Goal: Transaction & Acquisition: Purchase product/service

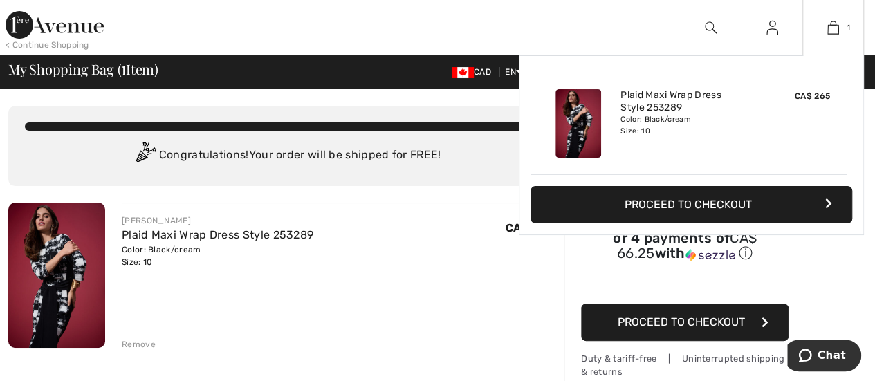
click at [547, 278] on div "Added to Bag Joseph Ribkoff Plaid Maxi Wrap Dress Style 253289 CA$ 265 Color: B…" at bounding box center [691, 177] width 345 height 245
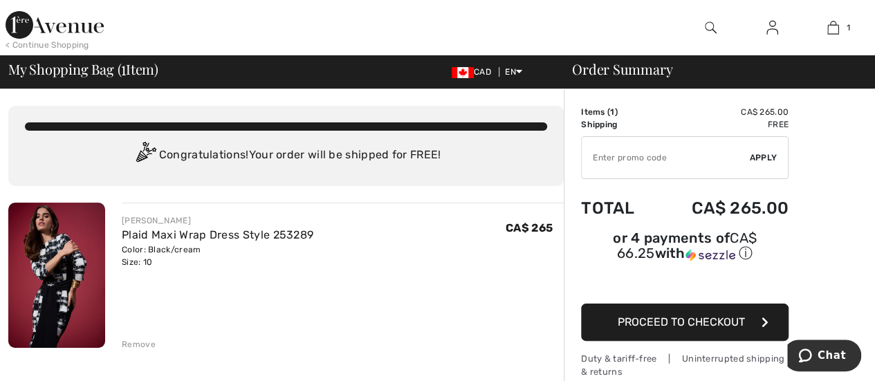
click at [508, 286] on div "JOSEPH RIBKOFF Plaid Maxi Wrap Dress Style 253289 Color: Black/cream Size: 10 F…" at bounding box center [343, 277] width 442 height 148
click at [409, 225] on div "JOSEPH RIBKOFF Plaid Maxi Wrap Dress Style 253289 Color: Black/cream Size: 10 F…" at bounding box center [343, 241] width 442 height 54
click at [79, 31] on img at bounding box center [55, 25] width 98 height 28
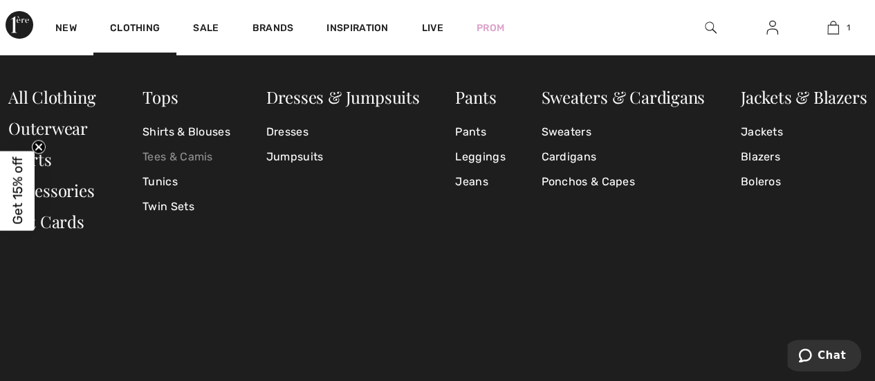
click at [162, 154] on link "Tees & Camis" at bounding box center [186, 157] width 88 height 25
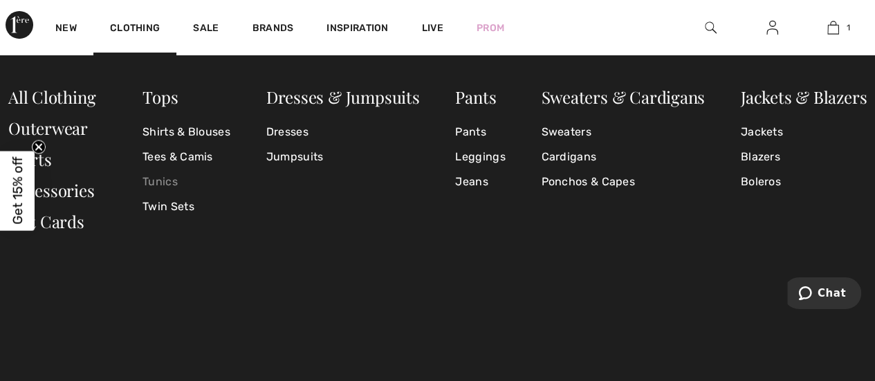
click at [159, 178] on link "Tunics" at bounding box center [186, 181] width 88 height 25
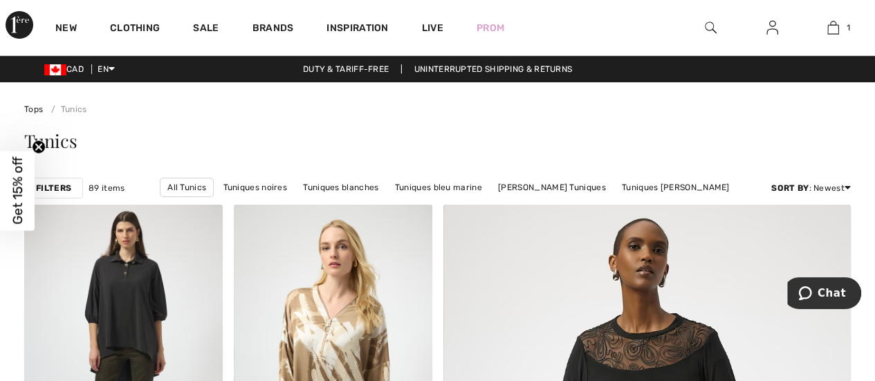
click at [763, 27] on link at bounding box center [772, 27] width 34 height 17
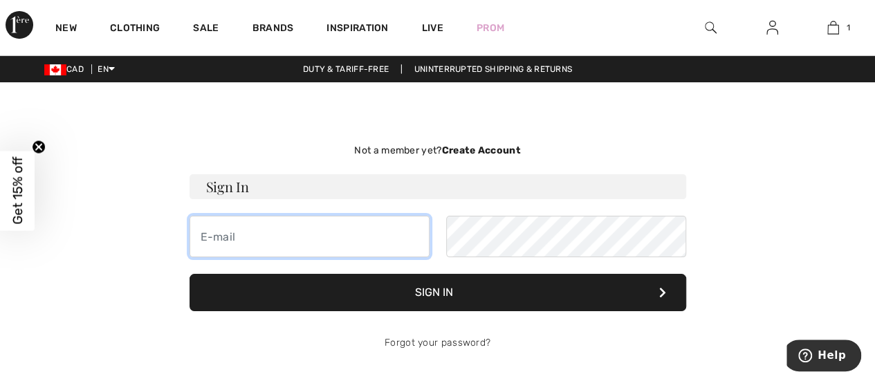
click at [234, 231] on input "email" at bounding box center [309, 236] width 240 height 41
type input "777window@gmail.com"
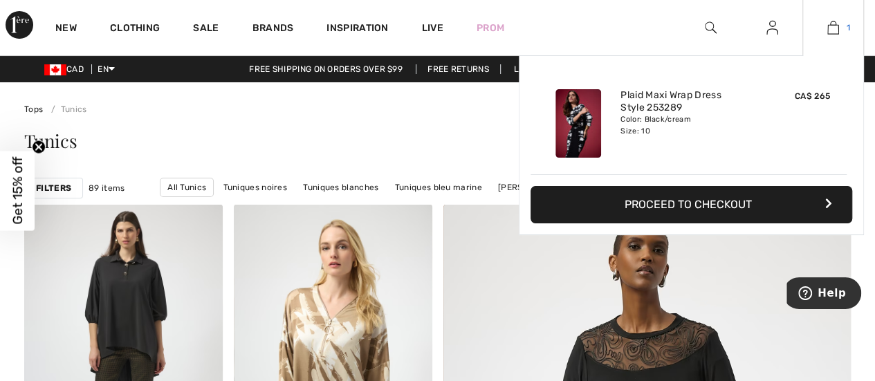
click at [835, 29] on img at bounding box center [833, 27] width 12 height 17
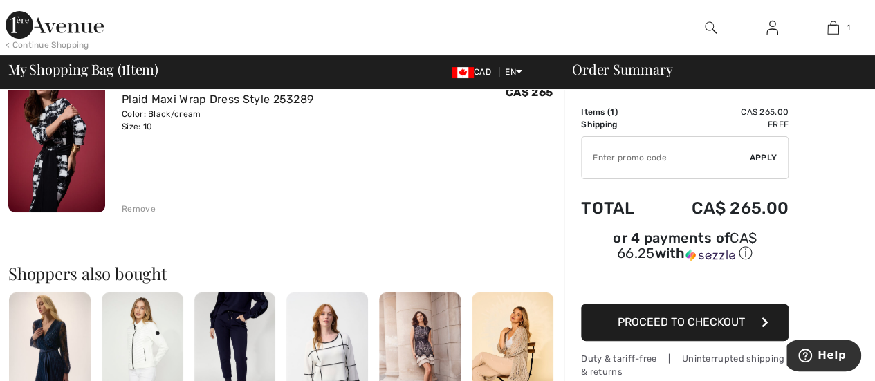
click at [138, 212] on div "Remove" at bounding box center [139, 209] width 34 height 12
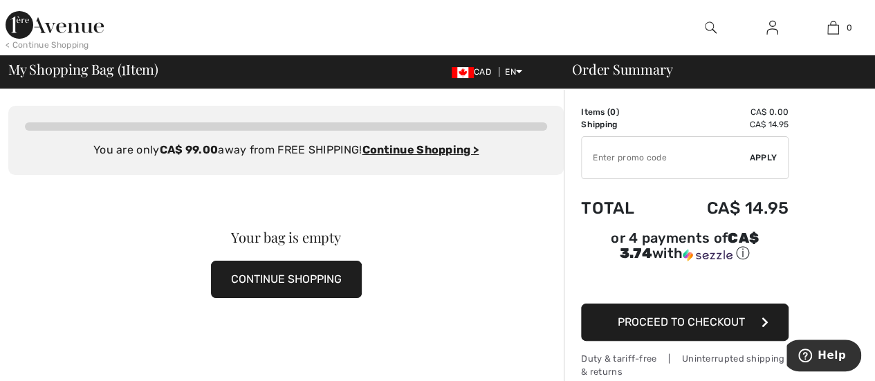
click at [539, 205] on div "Your bag is empty CONTINUE SHOPPING" at bounding box center [285, 264] width 555 height 179
click at [60, 32] on img at bounding box center [55, 25] width 98 height 28
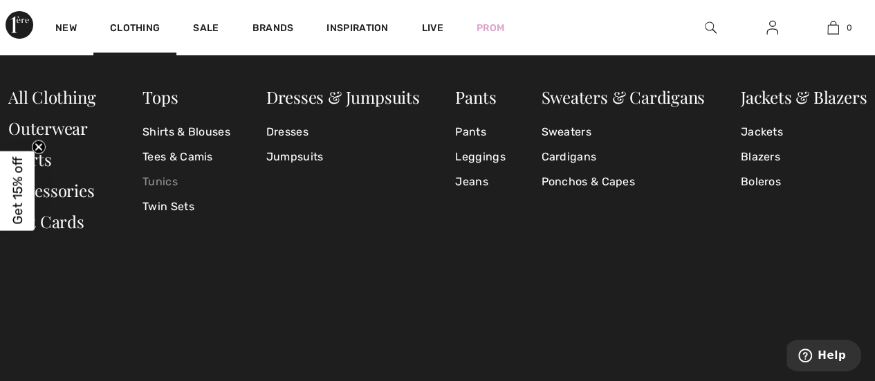
click at [163, 178] on link "Tunics" at bounding box center [186, 181] width 88 height 25
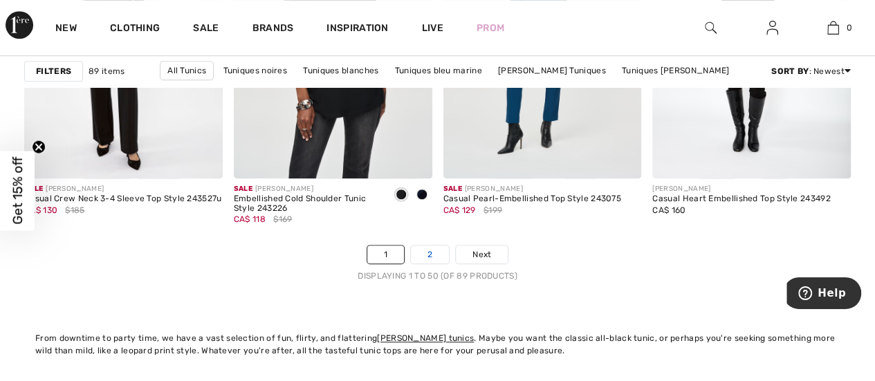
scroll to position [5718, 0]
click at [428, 251] on link "2" at bounding box center [430, 255] width 38 height 18
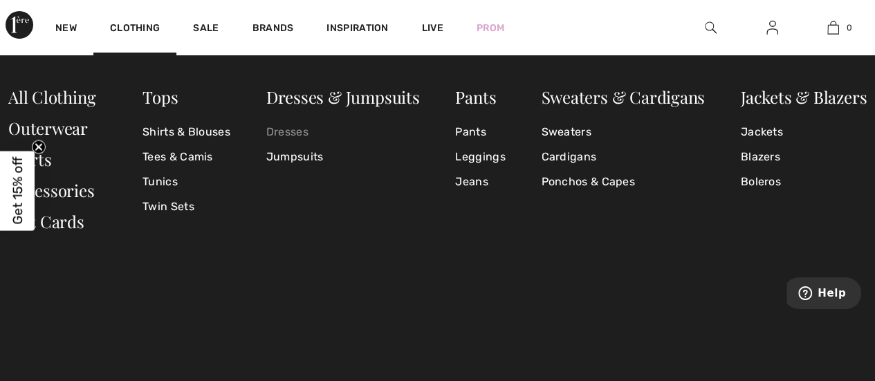
click at [289, 126] on link "Dresses" at bounding box center [343, 132] width 154 height 25
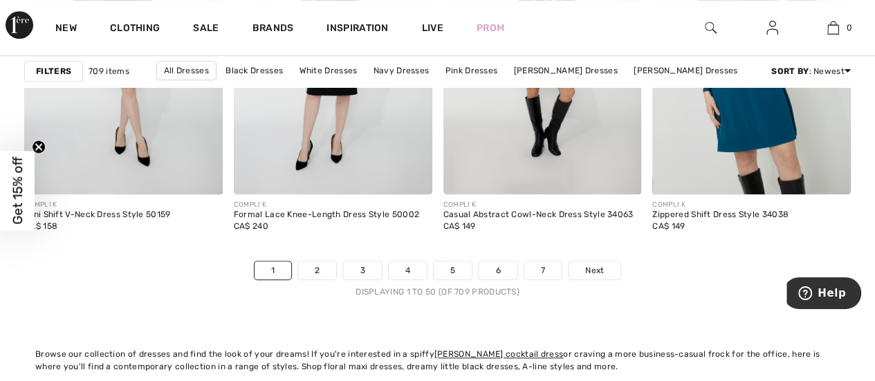
scroll to position [5702, 0]
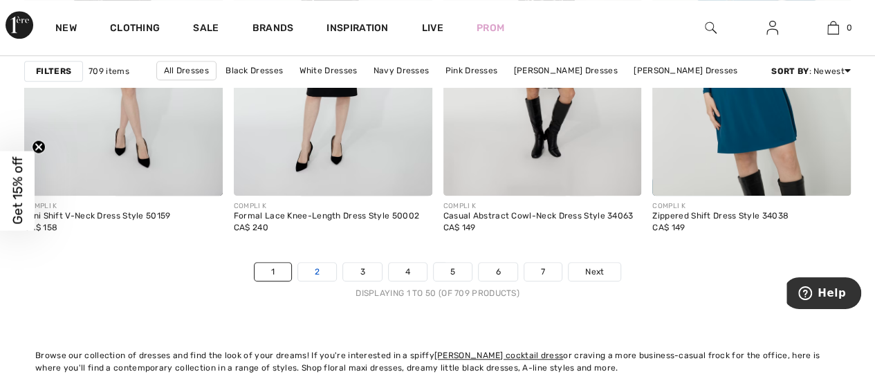
click at [319, 267] on link "2" at bounding box center [317, 272] width 38 height 18
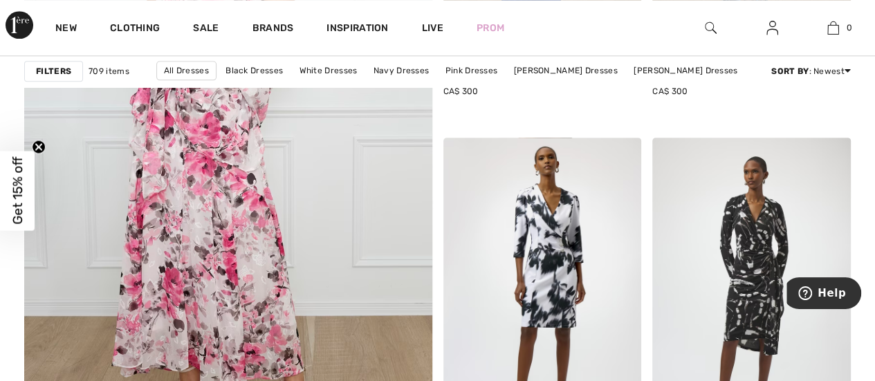
scroll to position [3428, 0]
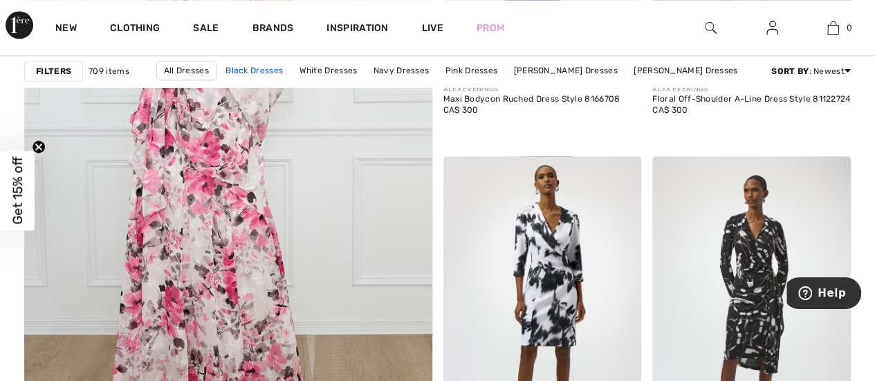
click at [272, 73] on link "Black Dresses" at bounding box center [254, 71] width 71 height 18
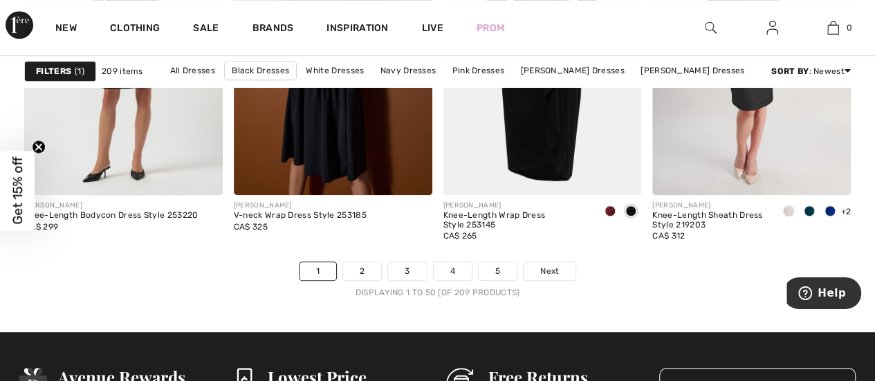
scroll to position [5703, 0]
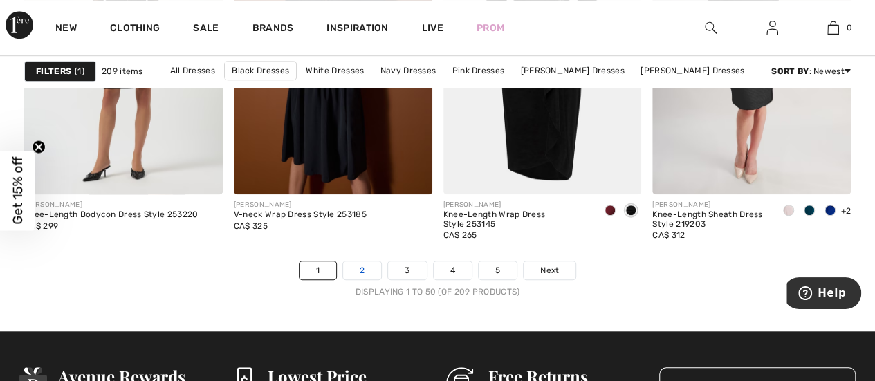
click at [358, 267] on link "2" at bounding box center [362, 270] width 38 height 18
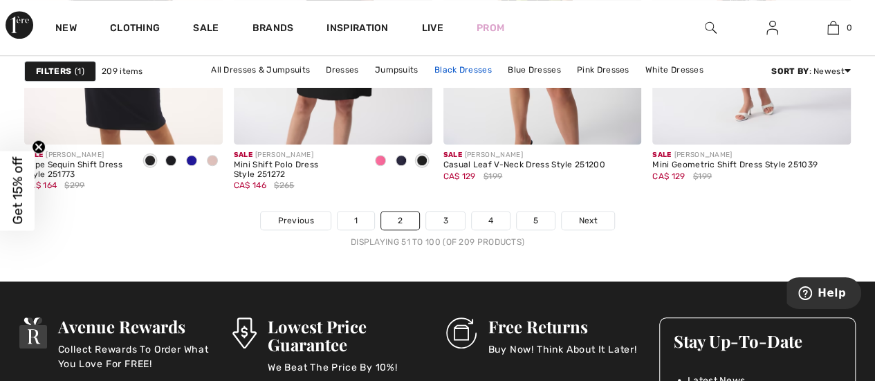
scroll to position [5750, 0]
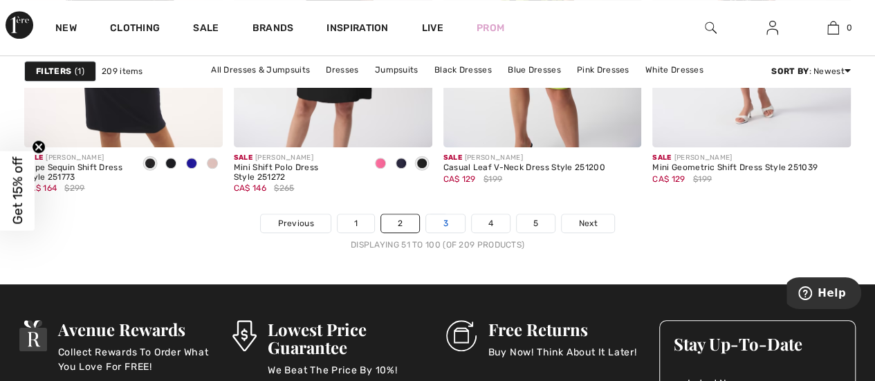
click at [447, 220] on link "3" at bounding box center [445, 223] width 38 height 18
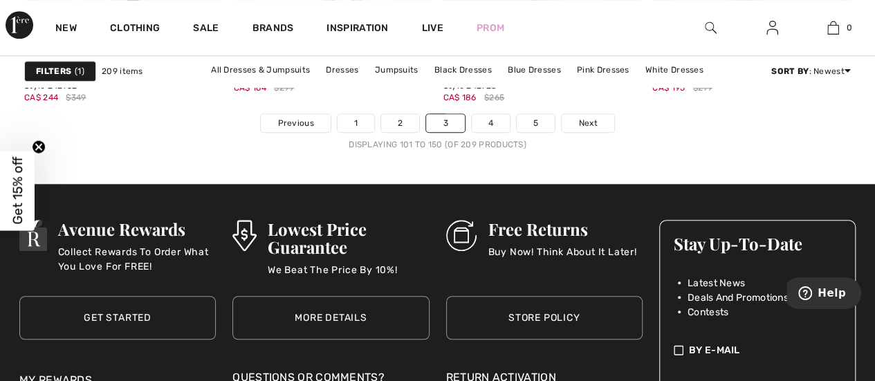
scroll to position [5852, 0]
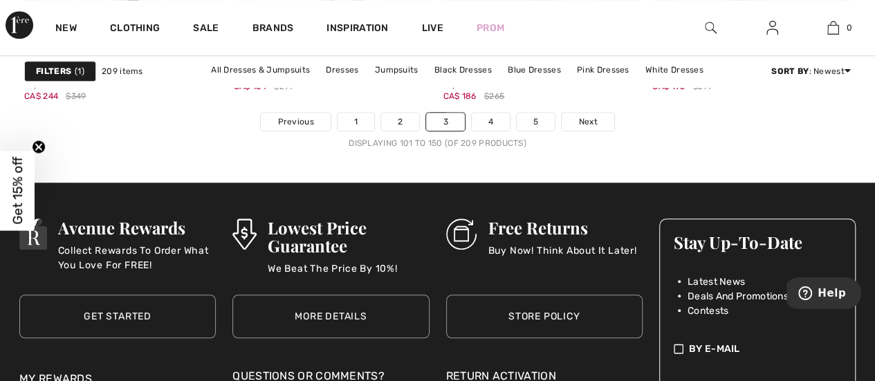
drag, startPoint x: 440, startPoint y: 207, endPoint x: 405, endPoint y: 152, distance: 65.0
click at [491, 122] on link "4" at bounding box center [491, 122] width 38 height 18
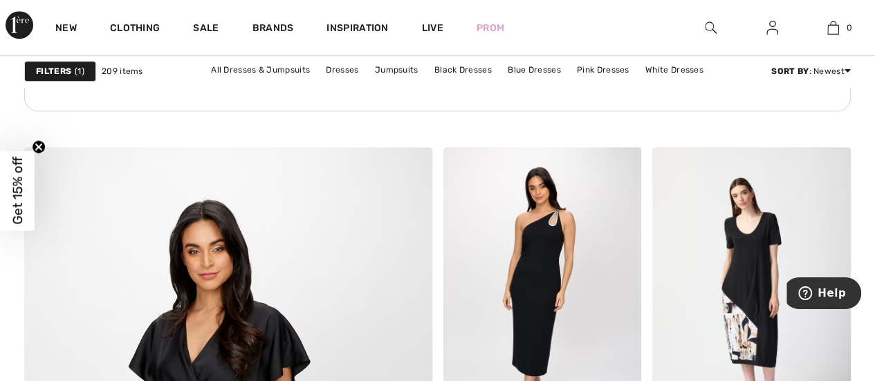
scroll to position [3065, 0]
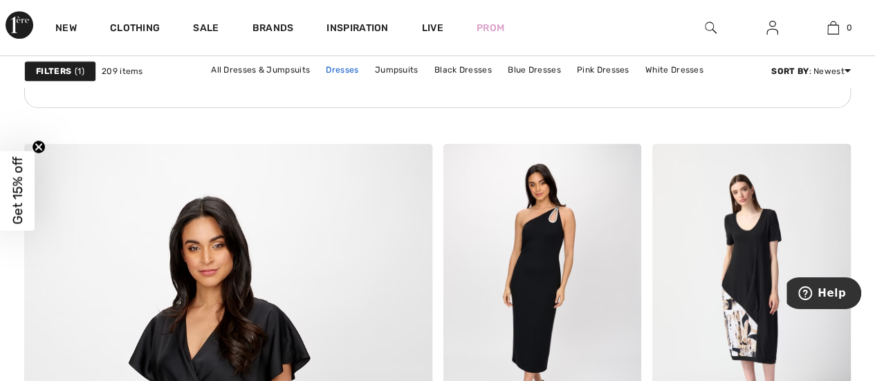
click at [342, 66] on link "Dresses" at bounding box center [342, 70] width 46 height 18
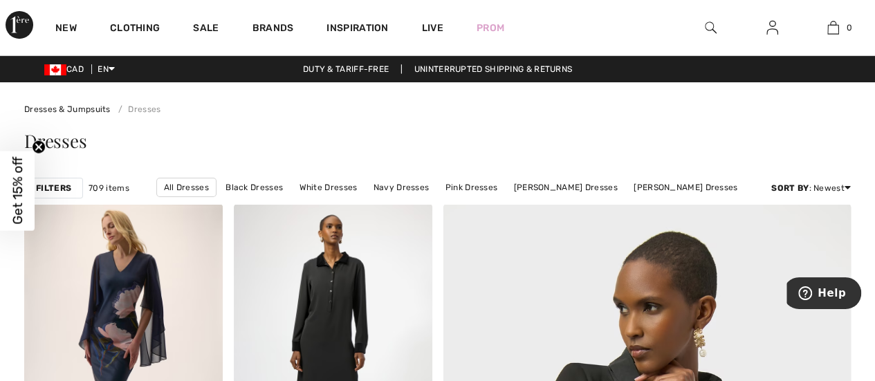
click at [709, 21] on img at bounding box center [711, 27] width 12 height 17
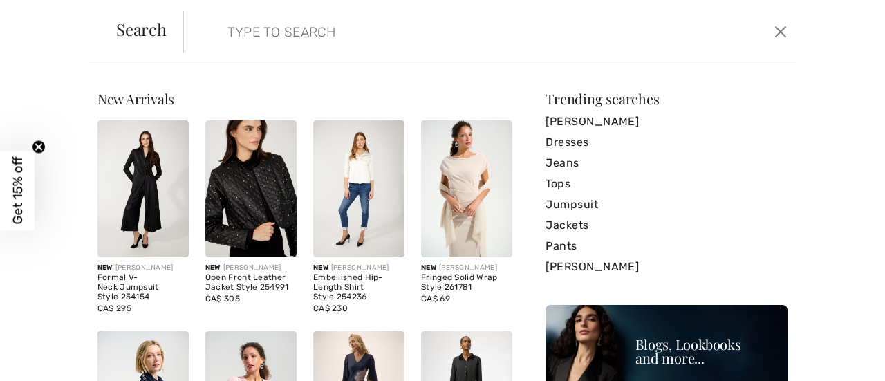
paste input "Plaid Maxi Wrap Dress Style 253289"
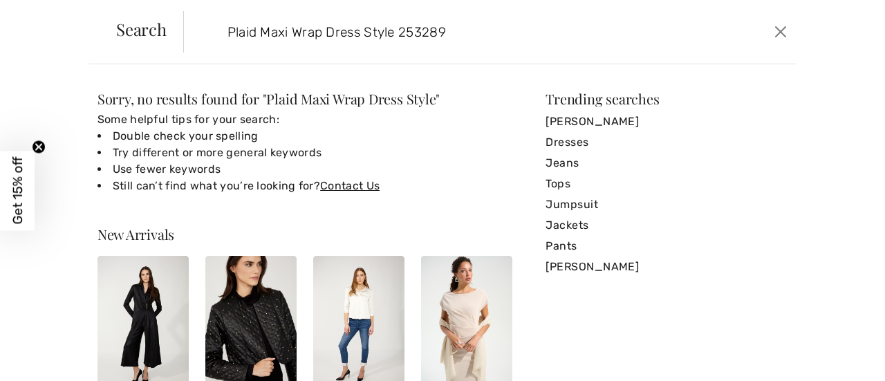
type input "Plaid Maxi Wrap Dress Style 253289"
click at [79, 162] on div "Sorry, no results found for " Plaid Maxi Wrap Dress Style " Some helpful tips f…" at bounding box center [442, 222] width 885 height 317
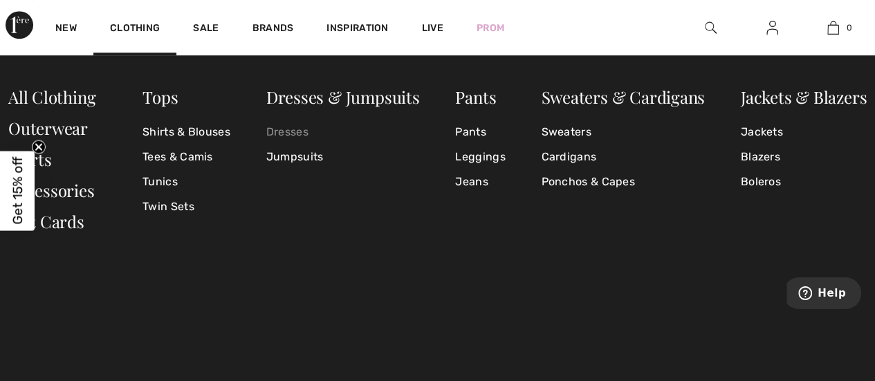
click at [284, 133] on link "Dresses" at bounding box center [343, 132] width 154 height 25
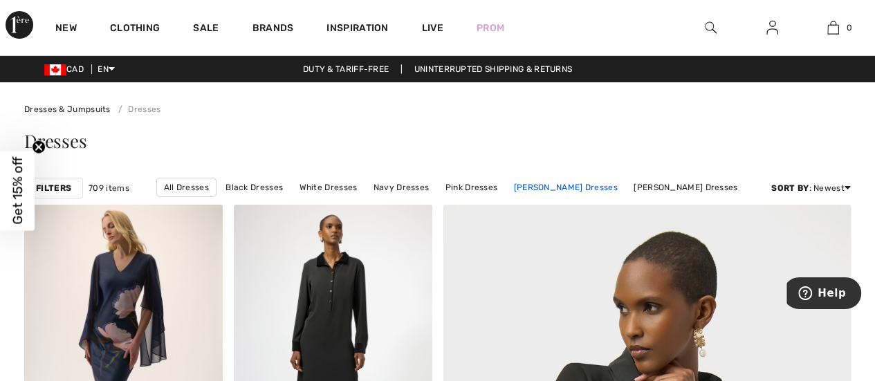
click at [573, 184] on link "[PERSON_NAME] Dresses" at bounding box center [565, 187] width 118 height 18
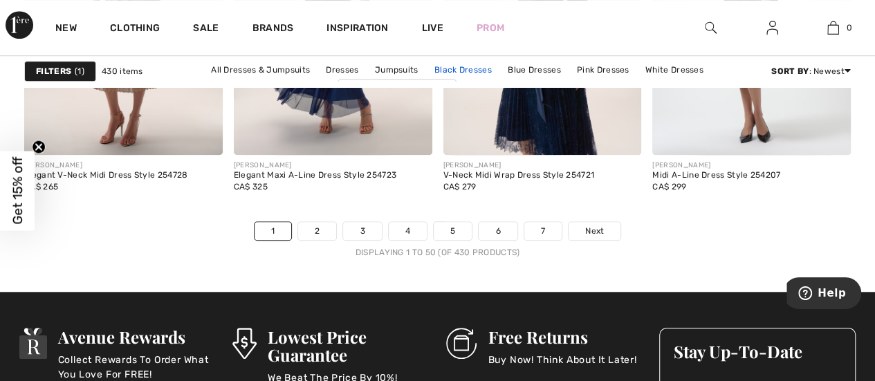
scroll to position [5742, 0]
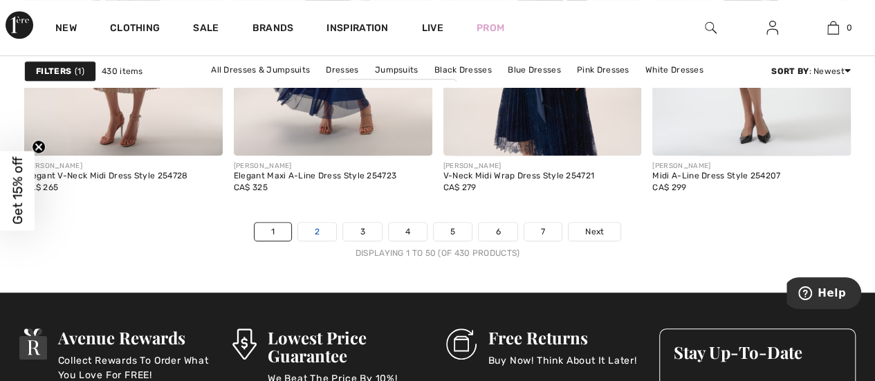
click at [317, 225] on link "2" at bounding box center [317, 232] width 38 height 18
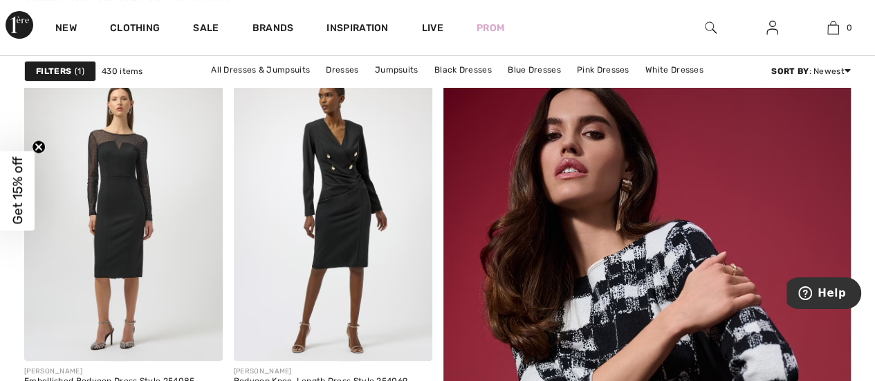
scroll to position [123, 0]
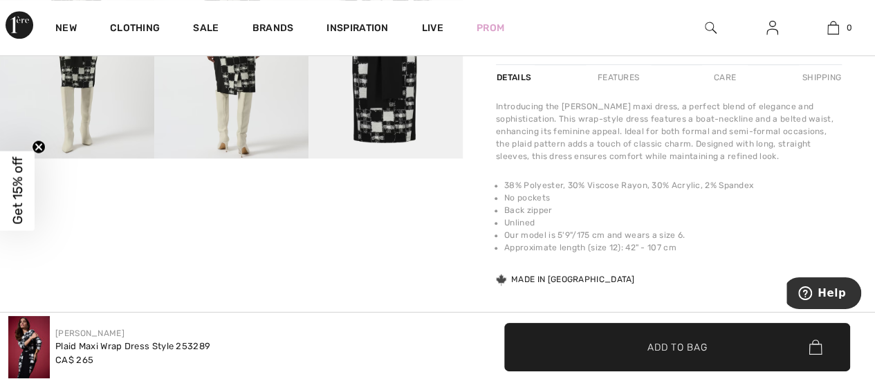
scroll to position [503, 0]
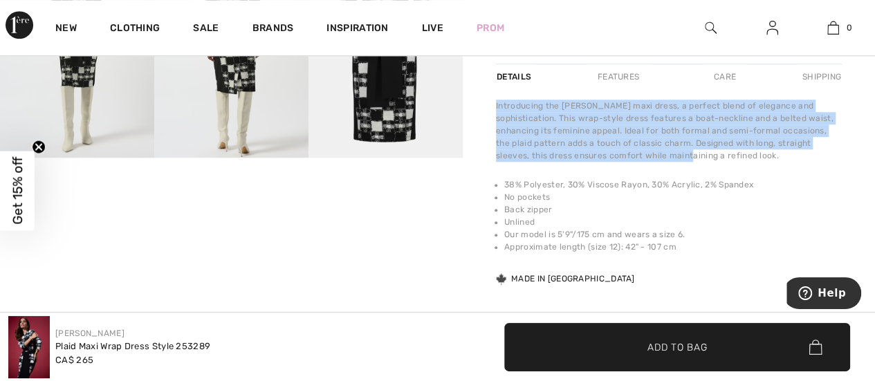
drag, startPoint x: 494, startPoint y: 104, endPoint x: 633, endPoint y: 157, distance: 148.6
click at [633, 157] on div "[PERSON_NAME] Write a review Plaid Maxi Wrap Dress Style 253289 CA$ 265 Color: …" at bounding box center [669, 7] width 412 height 854
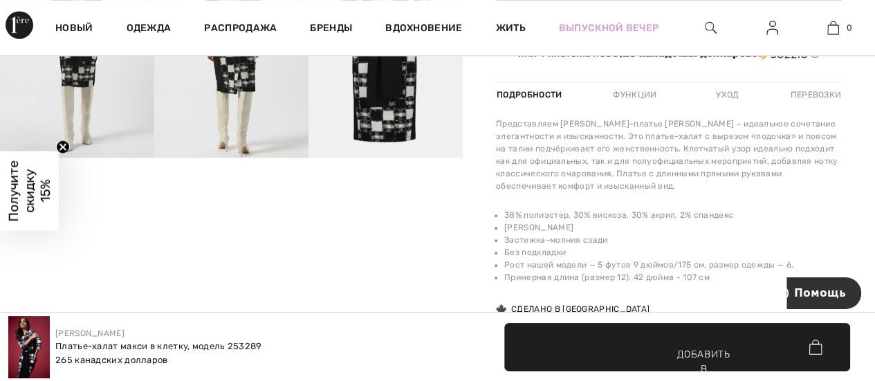
click at [483, 142] on div "[PERSON_NAME] Написать отзыв Платье-халат макси в клетку, модель 253289 265 кан…" at bounding box center [669, 22] width 412 height 884
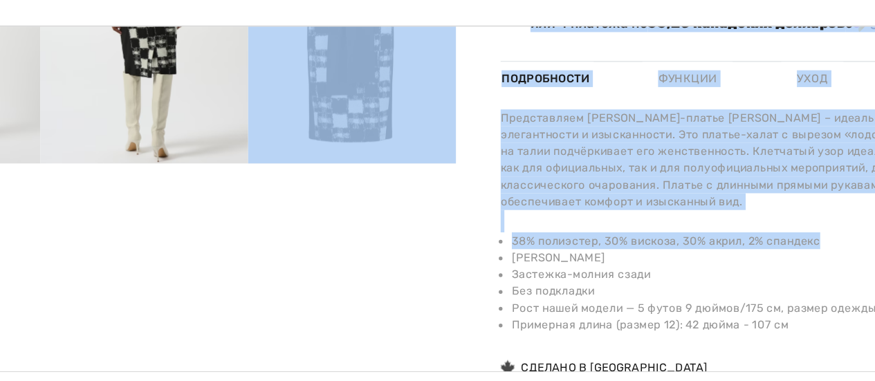
drag, startPoint x: 472, startPoint y: 230, endPoint x: 436, endPoint y: 239, distance: 37.2
click at [436, 239] on div "[PERSON_NAME] Написать отзыв Платье-халат макси в клетку, модель 253289" at bounding box center [437, 22] width 875 height 884
click at [436, 239] on div at bounding box center [231, 22] width 463 height 884
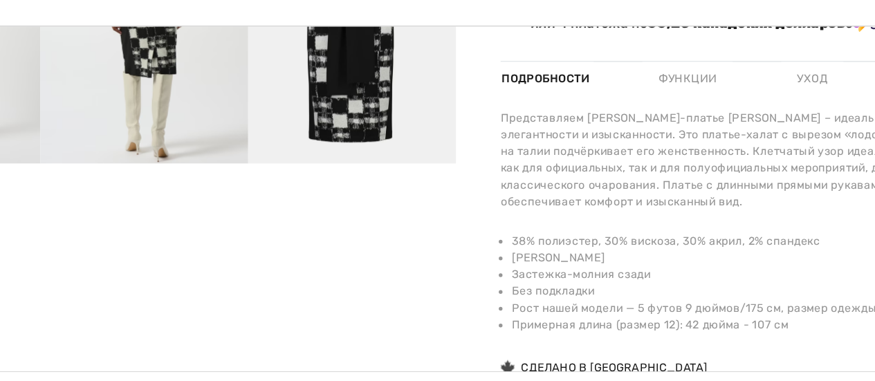
drag, startPoint x: 436, startPoint y: 239, endPoint x: 445, endPoint y: 245, distance: 10.9
click at [445, 245] on div at bounding box center [231, 22] width 463 height 884
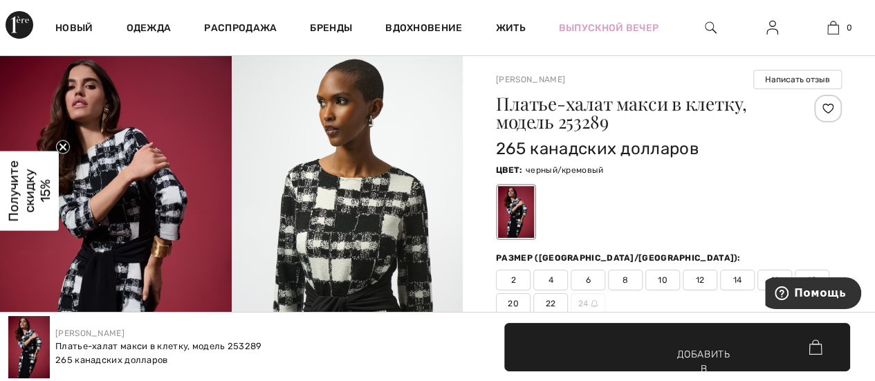
scroll to position [0, 0]
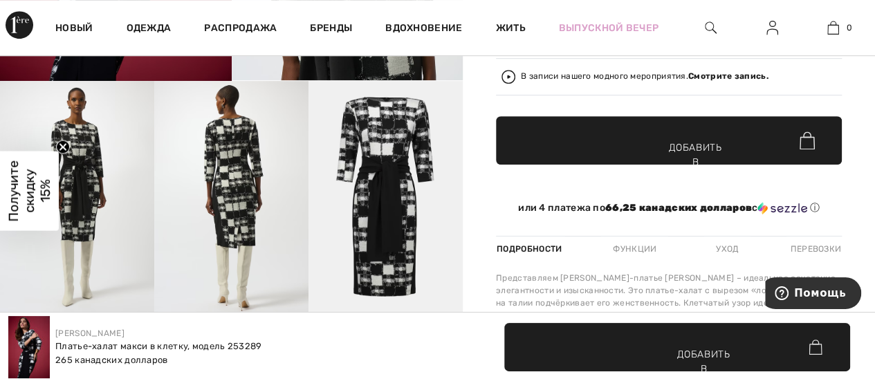
scroll to position [353, 0]
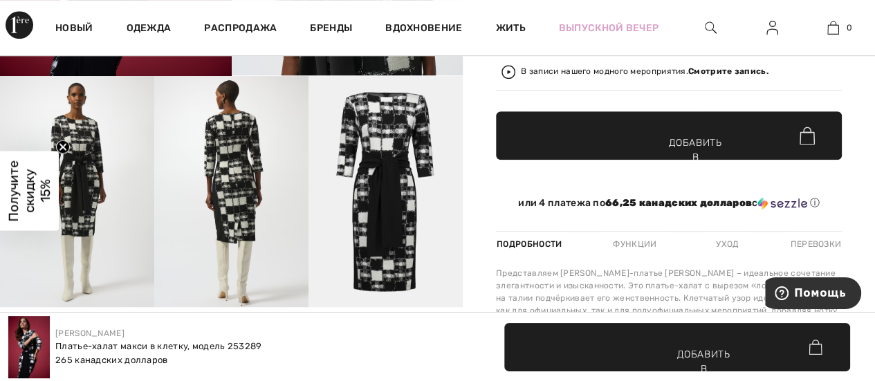
click at [476, 174] on div "[PERSON_NAME] Написать отзыв Платье-халат макси в клетку, модель 253289 265 кан…" at bounding box center [669, 171] width 412 height 884
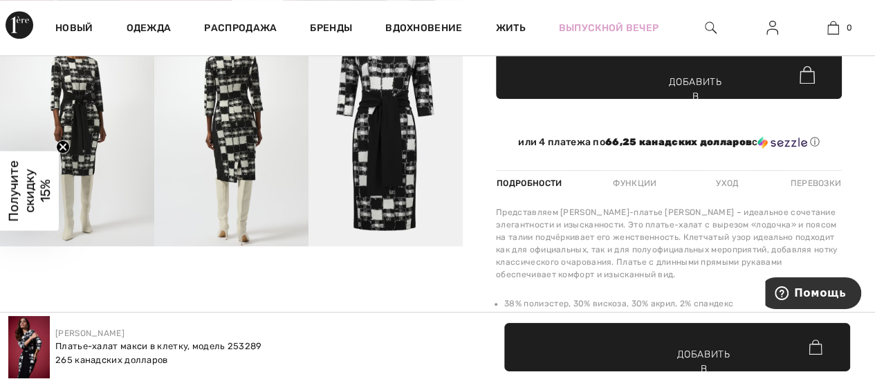
scroll to position [416, 0]
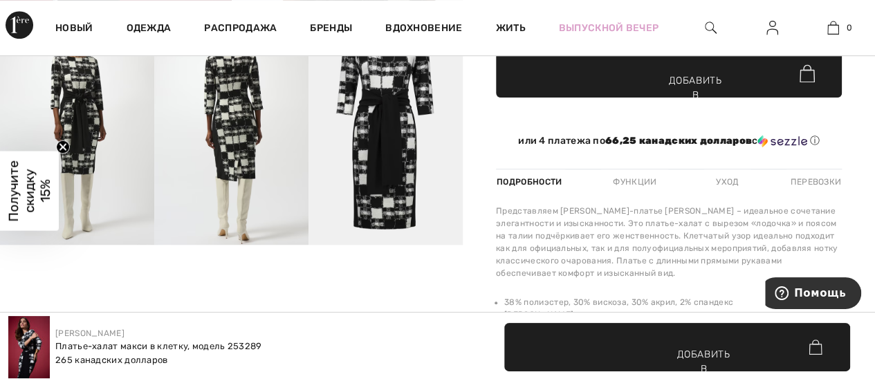
click at [638, 177] on font "Функции" at bounding box center [635, 182] width 44 height 10
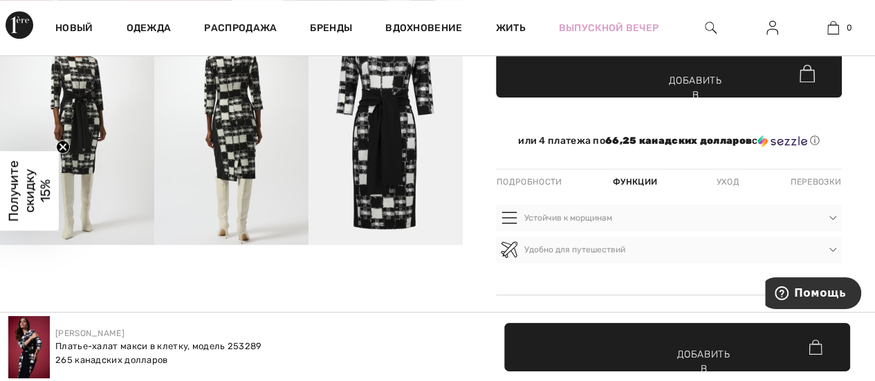
click at [732, 183] on font "Уход" at bounding box center [727, 182] width 23 height 10
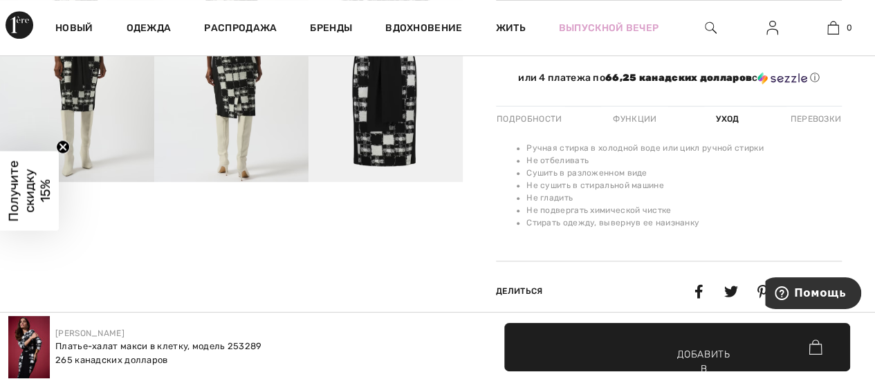
scroll to position [478, 0]
click at [636, 117] on font "Функции" at bounding box center [635, 120] width 44 height 10
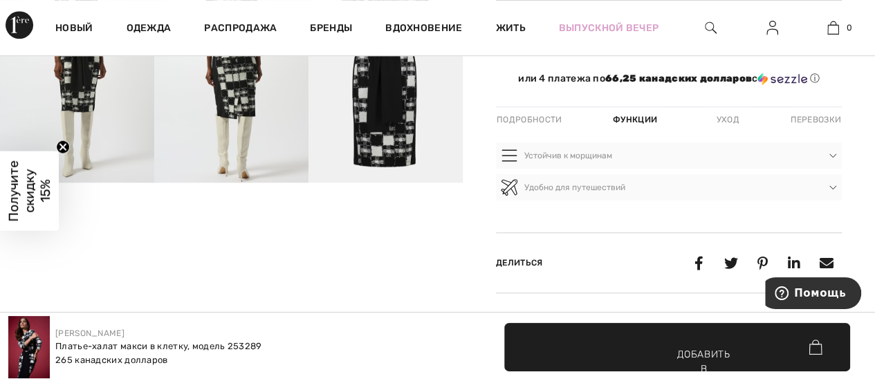
click at [537, 111] on div "Подробности" at bounding box center [530, 119] width 69 height 25
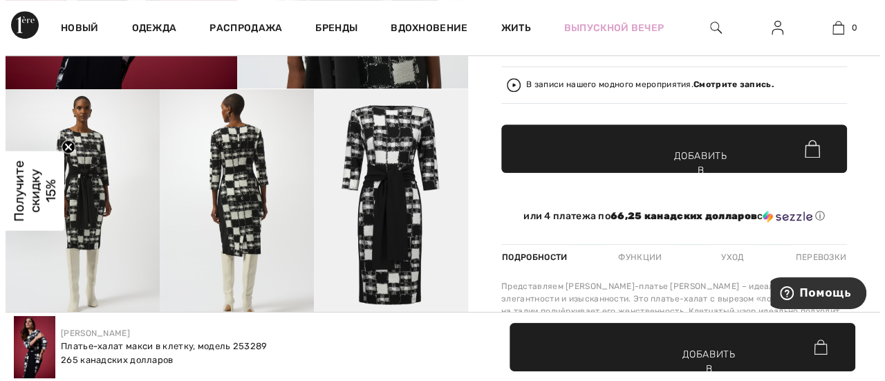
scroll to position [340, 0]
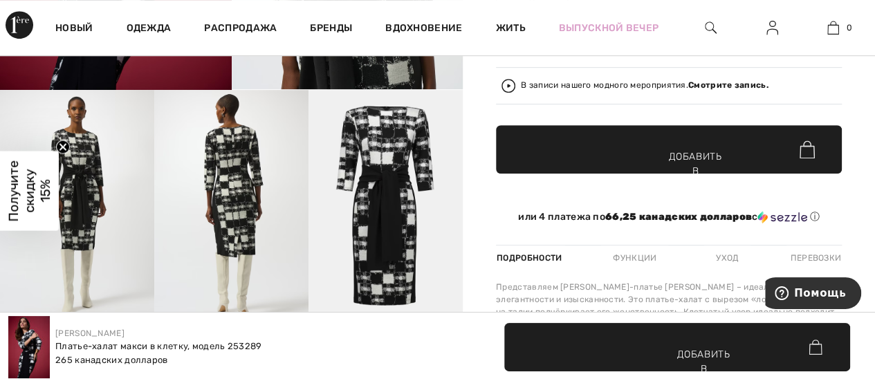
click at [382, 171] on img at bounding box center [385, 206] width 154 height 232
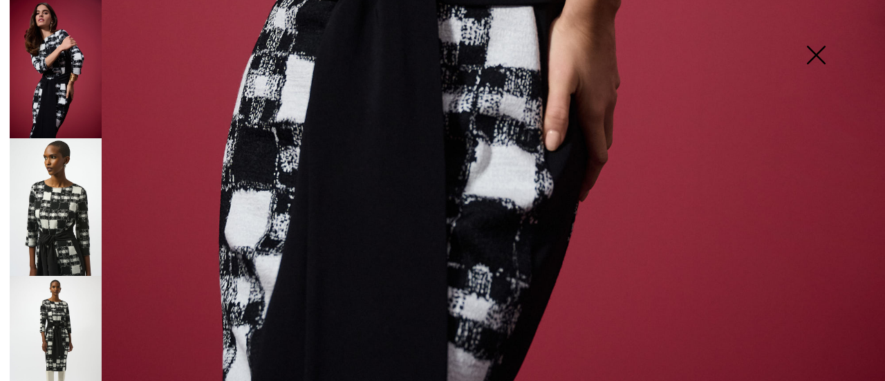
scroll to position [931, 0]
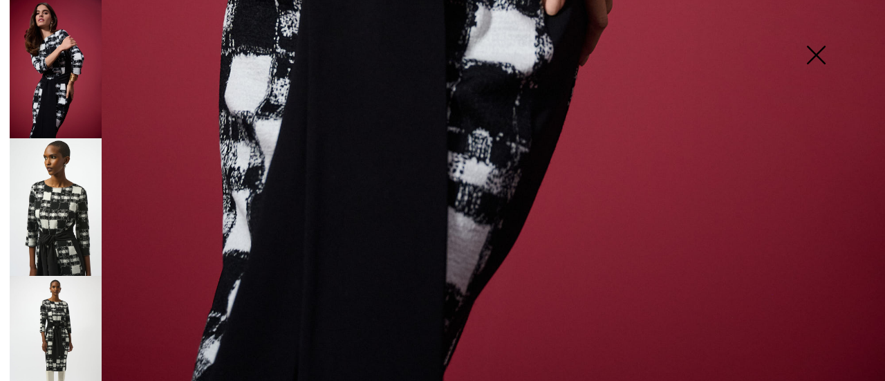
click at [67, 319] on img at bounding box center [56, 345] width 92 height 138
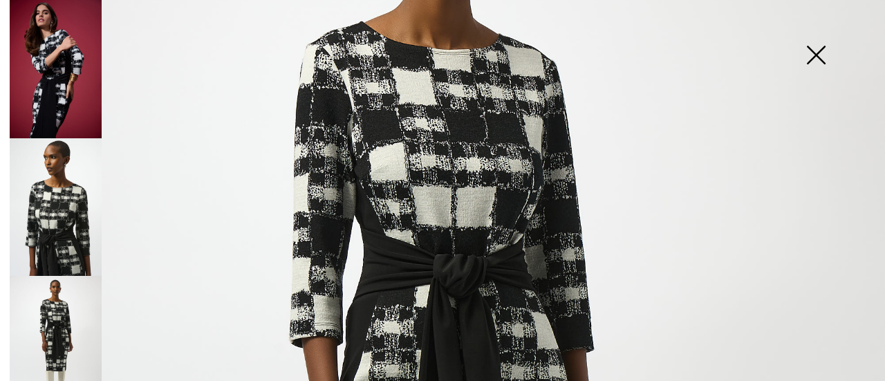
scroll to position [201, 0]
click at [69, 214] on img at bounding box center [56, 207] width 92 height 138
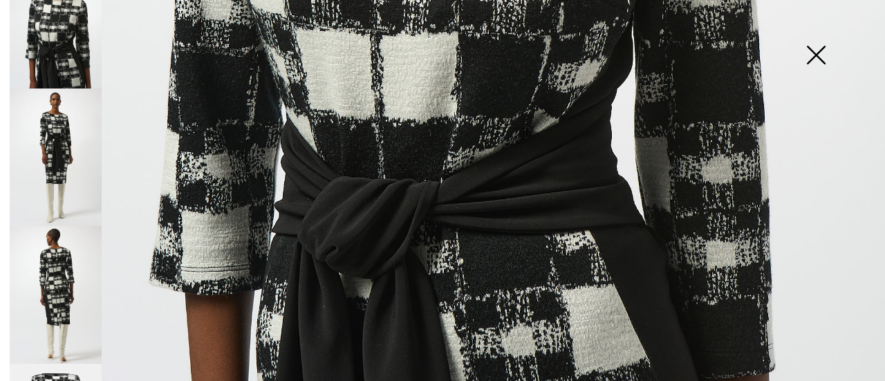
scroll to position [190, 0]
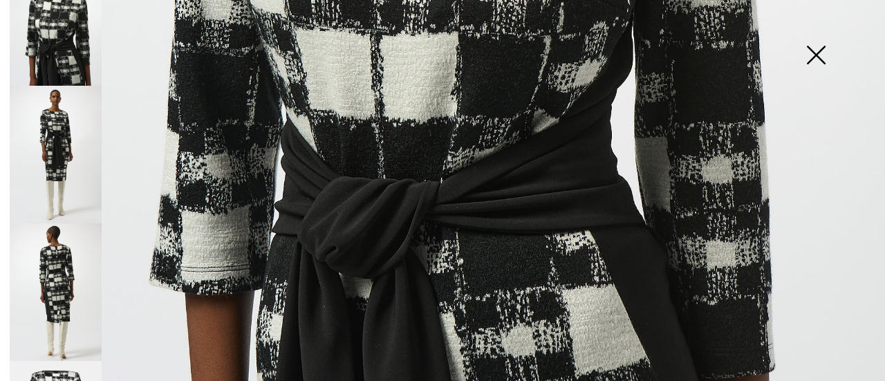
click at [53, 223] on img at bounding box center [56, 292] width 92 height 138
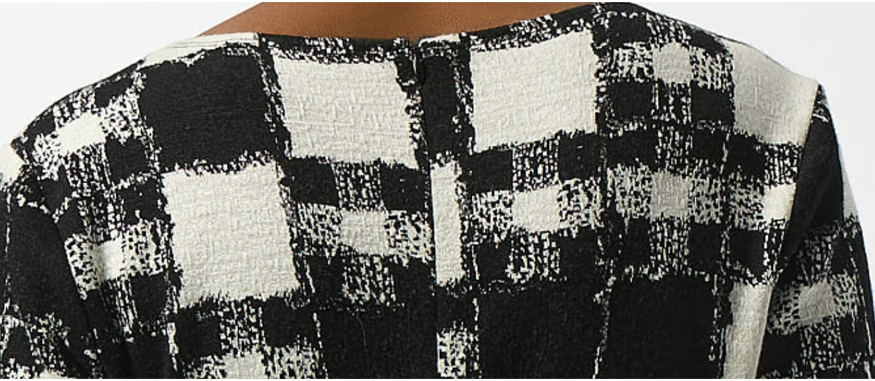
scroll to position [340, 0]
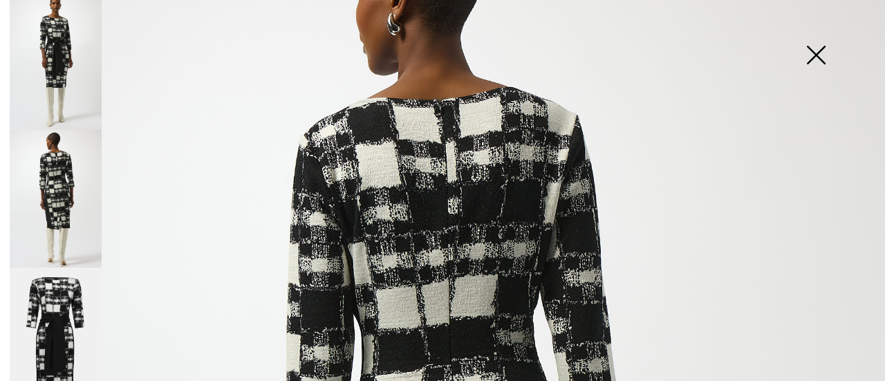
click at [812, 60] on img at bounding box center [815, 56] width 69 height 71
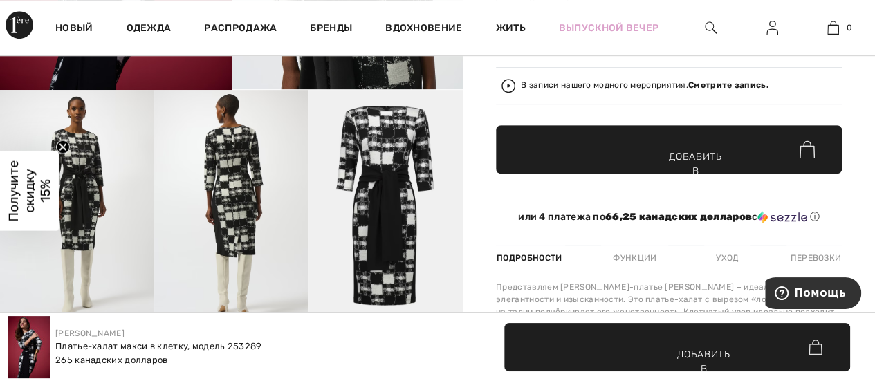
click at [474, 176] on div "[PERSON_NAME] Написать отзыв Платье-халат макси в клетку, модель 253289 265 кан…" at bounding box center [669, 185] width 412 height 884
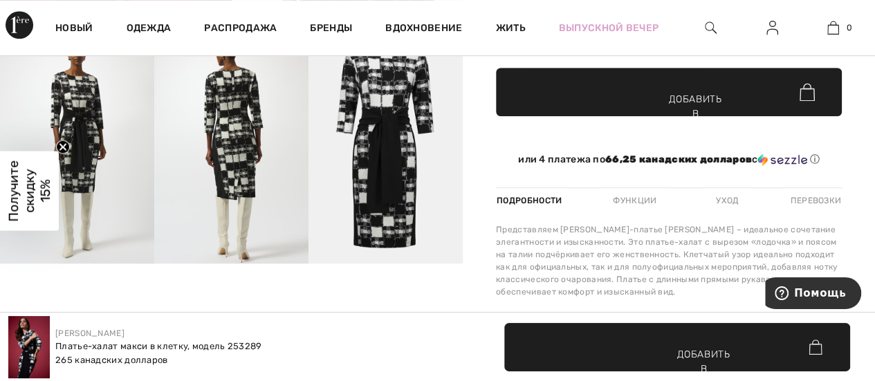
scroll to position [359, 0]
